Goal: Task Accomplishment & Management: Use online tool/utility

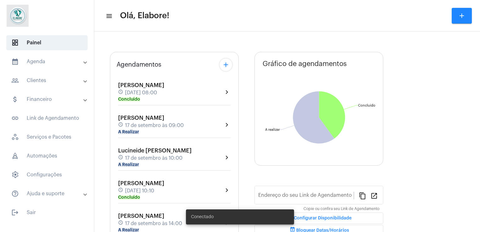
type input "[URL][DOMAIN_NAME]"
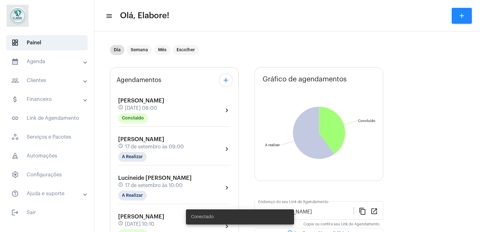
scroll to position [2, 0]
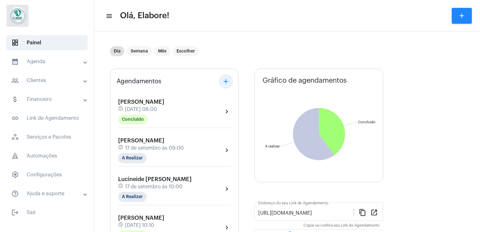
click at [226, 76] on button "add" at bounding box center [226, 81] width 13 height 13
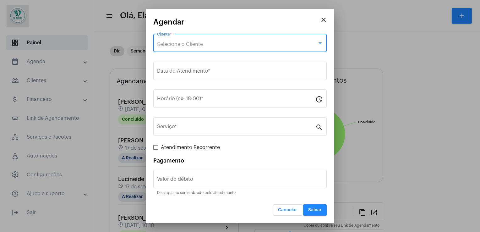
click at [188, 43] on span "Selecione o Cliente" at bounding box center [180, 44] width 46 height 5
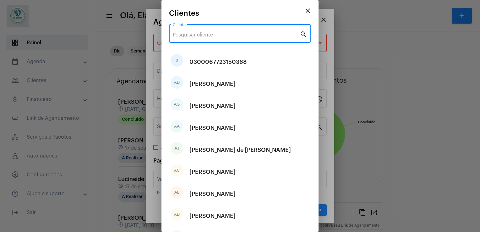
click at [195, 33] on input "Cliente" at bounding box center [236, 35] width 127 height 6
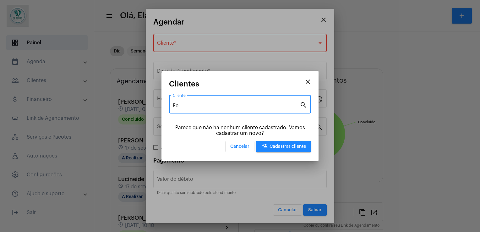
type input "F"
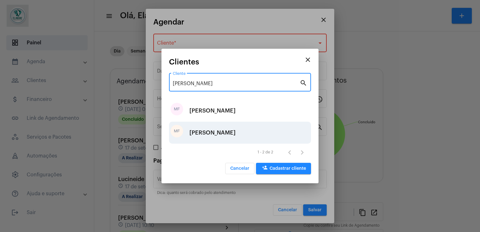
type input "[PERSON_NAME]"
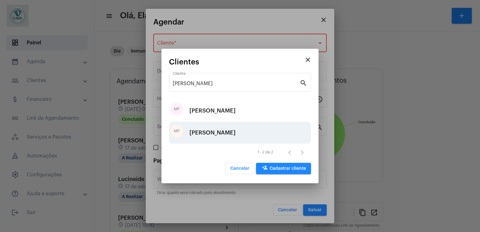
click at [285, 132] on div "MF [PERSON_NAME]" at bounding box center [240, 133] width 142 height 22
type input "R$"
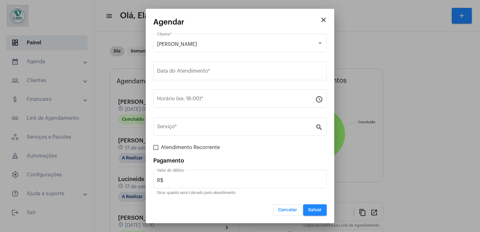
click at [199, 81] on div "Data do Atendimento *" at bounding box center [239, 74] width 173 height 25
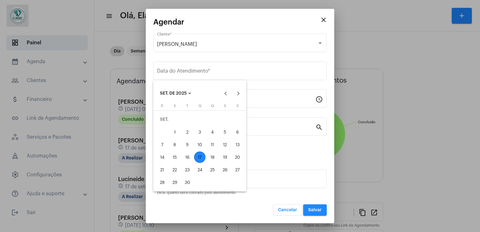
click at [204, 156] on div "17" at bounding box center [199, 156] width 11 height 11
type input "[DATE]"
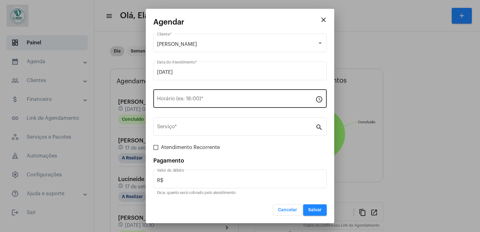
click at [205, 105] on div "Horário (ex: 18:00) *" at bounding box center [236, 98] width 158 height 20
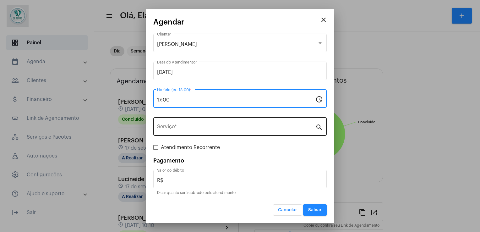
type input "17:00"
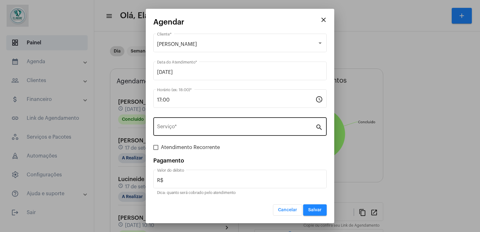
click at [205, 123] on div "Serviço *" at bounding box center [236, 126] width 158 height 20
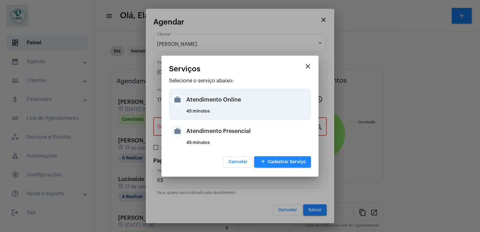
click at [206, 119] on div "work Atendimento Online 45 minutos" at bounding box center [240, 104] width 142 height 31
type input "Atendimento Online"
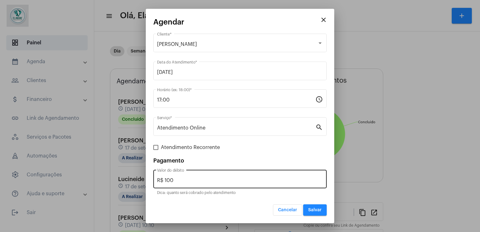
click at [186, 185] on div "R$ 100 Valor do débito" at bounding box center [240, 178] width 166 height 20
click at [185, 184] on div "R$ 100 Valor do débito" at bounding box center [240, 178] width 166 height 20
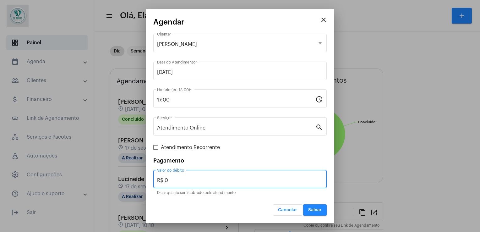
type input "R$ 0"
click at [273, 204] on button "Cancelar" at bounding box center [287, 209] width 29 height 11
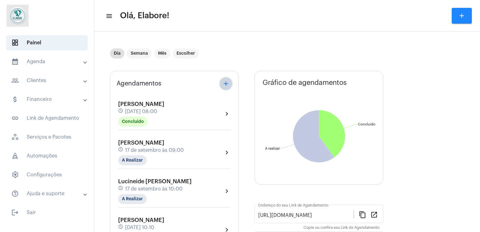
click at [223, 84] on mat-icon "add" at bounding box center [226, 84] width 8 height 8
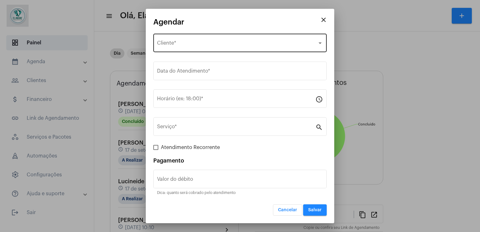
click at [189, 48] on div "Selecione o Cliente Cliente *" at bounding box center [240, 42] width 166 height 20
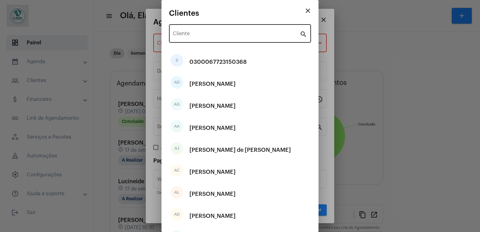
click at [205, 42] on div "Cliente" at bounding box center [236, 33] width 127 height 20
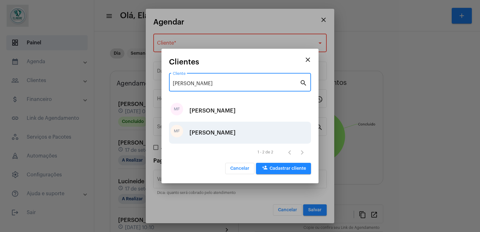
type input "[PERSON_NAME]"
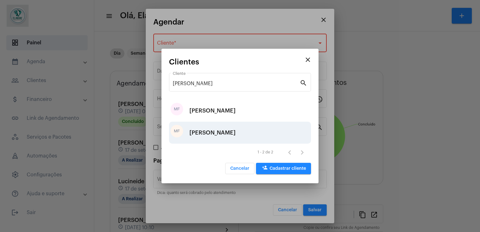
click at [236, 140] on div "[PERSON_NAME]" at bounding box center [212, 132] width 46 height 19
type input "R$"
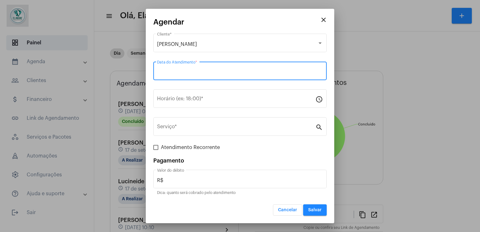
click at [261, 69] on input "Data do Atendimento *" at bounding box center [240, 72] width 166 height 6
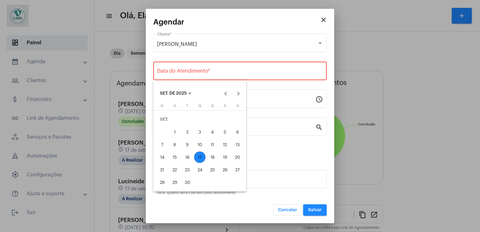
click at [200, 159] on div "17" at bounding box center [199, 156] width 11 height 11
type input "[DATE]"
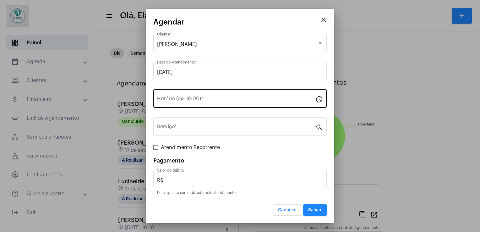
click at [212, 95] on div "Horário (ex: 18:00) *" at bounding box center [236, 98] width 158 height 20
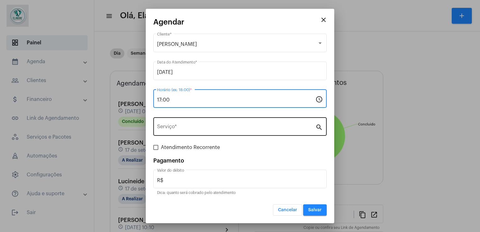
type input "17:00"
click at [220, 125] on input "Serviço *" at bounding box center [236, 128] width 158 height 6
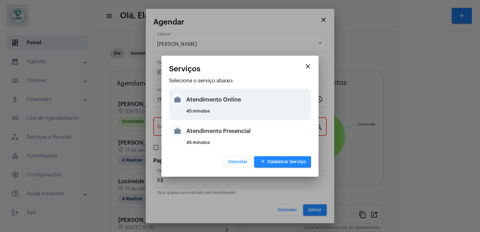
click at [222, 111] on div "45 minutos" at bounding box center [247, 113] width 123 height 9
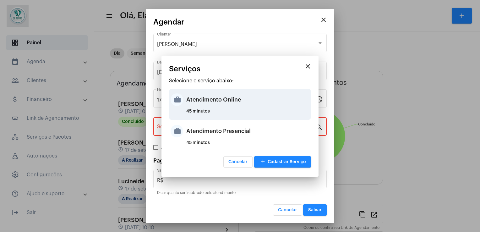
type input "Atendimento Online"
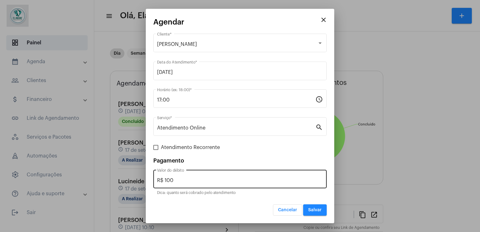
click at [209, 174] on div "R$ 100 Valor do débito" at bounding box center [240, 178] width 166 height 20
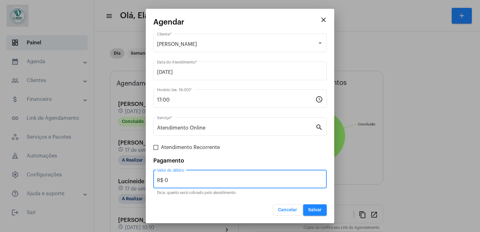
type input "R$ 0"
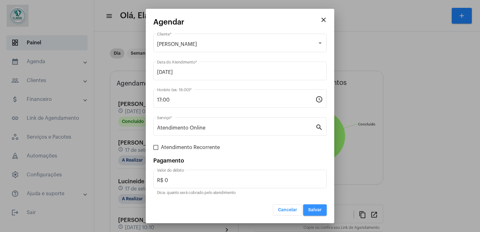
click at [323, 208] on button "Salvar" at bounding box center [315, 209] width 24 height 11
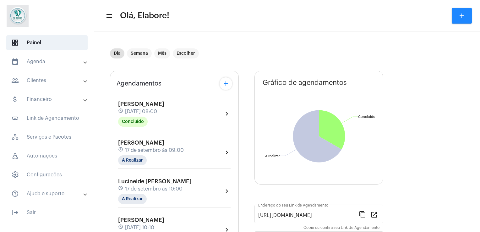
click at [323, 208] on div "[URL][DOMAIN_NAME] Endereço do seu Link de Agendamento" at bounding box center [306, 213] width 96 height 20
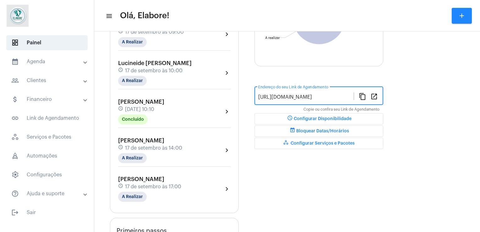
scroll to position [123, 0]
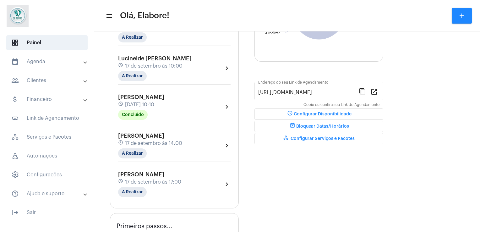
click at [181, 184] on div "[PERSON_NAME] schedule [DATE] 17:00 A Realizar" at bounding box center [149, 184] width 63 height 26
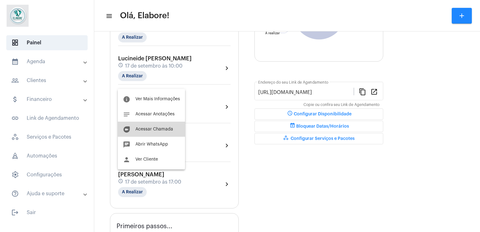
click at [158, 125] on button "duo [PERSON_NAME]" at bounding box center [151, 129] width 67 height 15
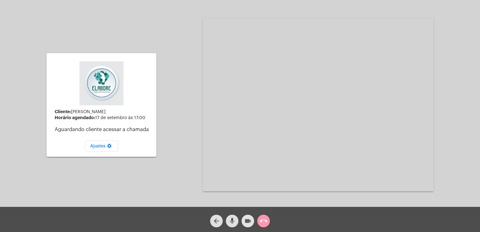
click at [244, 223] on mat-icon "videocam" at bounding box center [248, 221] width 8 height 8
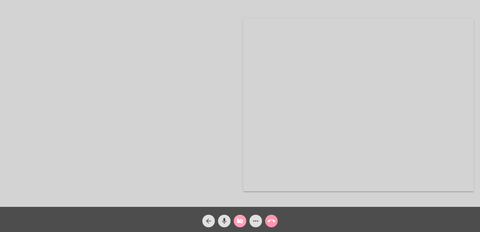
click at [244, 223] on button "videocam_off" at bounding box center [240, 221] width 13 height 13
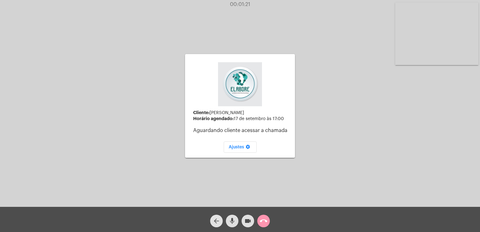
click at [216, 222] on mat-icon "arrow_back" at bounding box center [217, 221] width 8 height 8
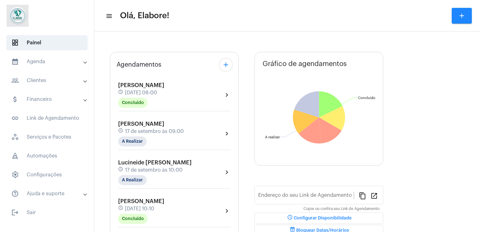
type input "[URL][DOMAIN_NAME]"
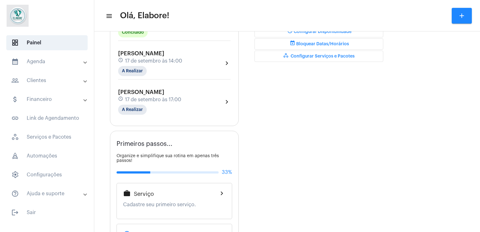
scroll to position [206, 0]
click at [181, 104] on div "[PERSON_NAME] schedule [DATE] 17:00 A Realizar" at bounding box center [149, 101] width 63 height 26
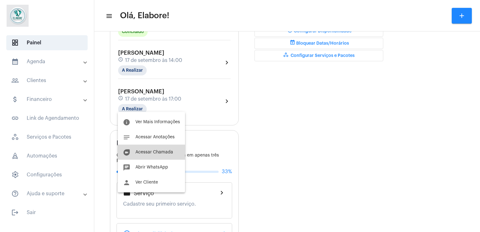
click at [158, 158] on button "duo [PERSON_NAME]" at bounding box center [151, 152] width 67 height 15
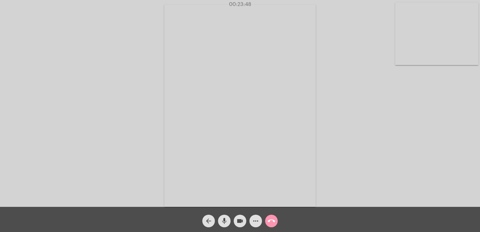
click at [259, 213] on div "more_horiz" at bounding box center [256, 219] width 16 height 16
click at [255, 227] on span "more_horiz" at bounding box center [256, 221] width 8 height 13
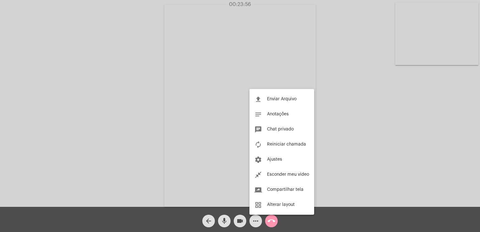
click at [364, 177] on div at bounding box center [240, 116] width 480 height 232
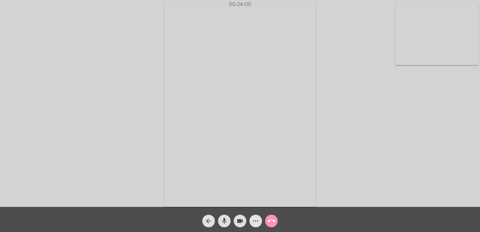
click at [258, 223] on mat-icon "more_horiz" at bounding box center [256, 221] width 8 height 8
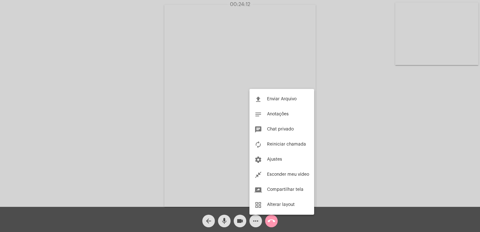
click at [252, 225] on div at bounding box center [240, 116] width 480 height 232
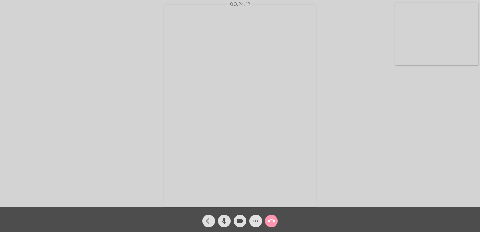
click at [252, 225] on span "more_horiz" at bounding box center [256, 221] width 8 height 13
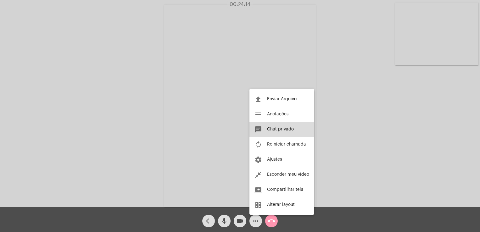
click at [293, 127] on button "chat Chat privado" at bounding box center [281, 129] width 65 height 15
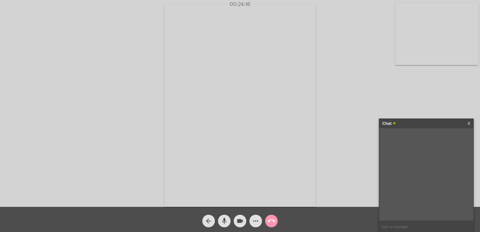
click at [249, 215] on button "more_horiz" at bounding box center [255, 221] width 13 height 13
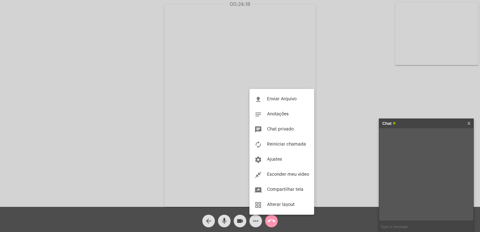
click at [416, 225] on div at bounding box center [240, 116] width 480 height 232
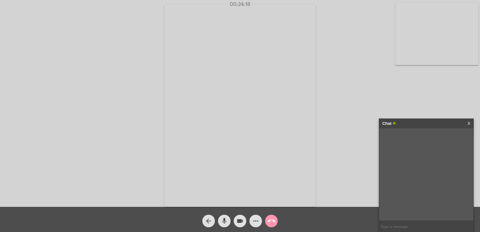
click at [416, 225] on input "text" at bounding box center [426, 226] width 94 height 11
type input "1- Faço e Gosto"
type input "2- Faço e não gosto"
type input "3- não faço e gosto"
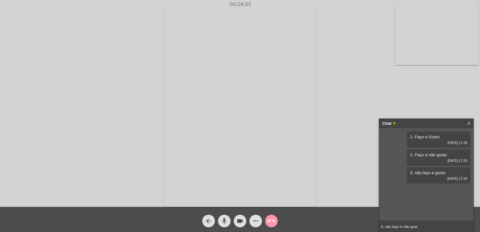
type input "4- não faço e não gosto"
